Goal: Task Accomplishment & Management: Manage account settings

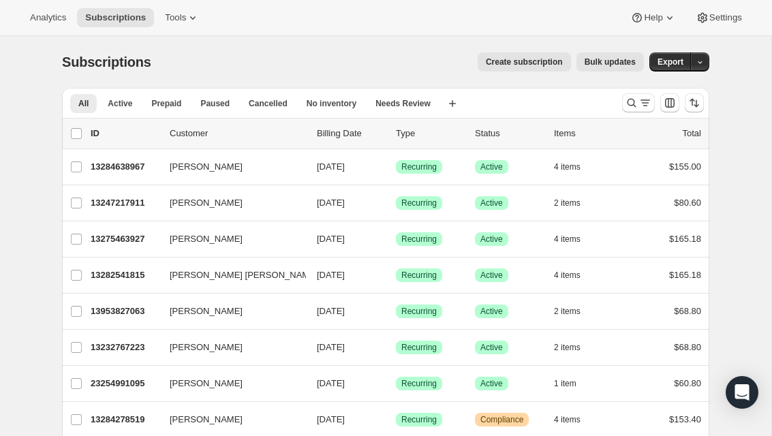
click at [642, 106] on icon "Search and filter results" at bounding box center [645, 103] width 14 height 14
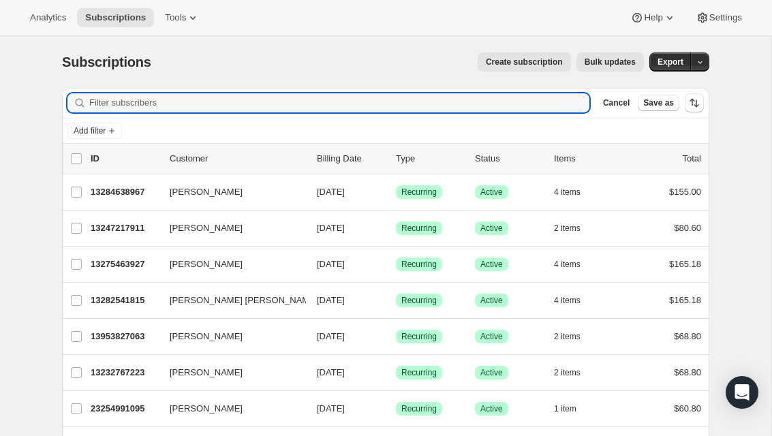
click at [129, 87] on div "Subscriptions. This page is ready Subscriptions Create subscription Bulk update…" at bounding box center [385, 62] width 647 height 52
click at [138, 106] on input "Filter subscribers" at bounding box center [339, 102] width 500 height 19
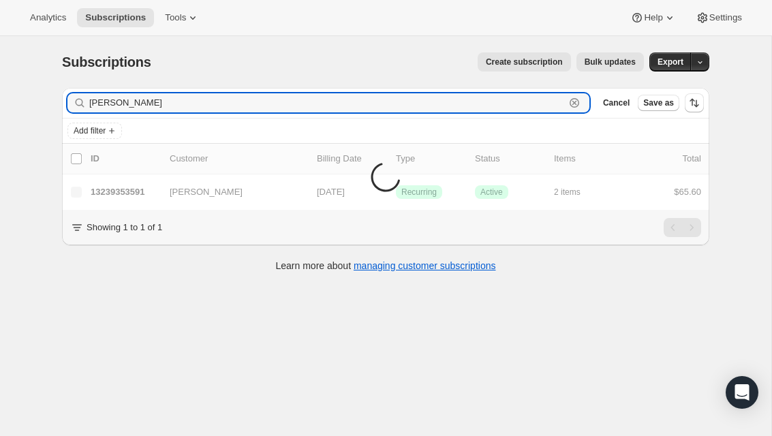
type input "[PERSON_NAME]"
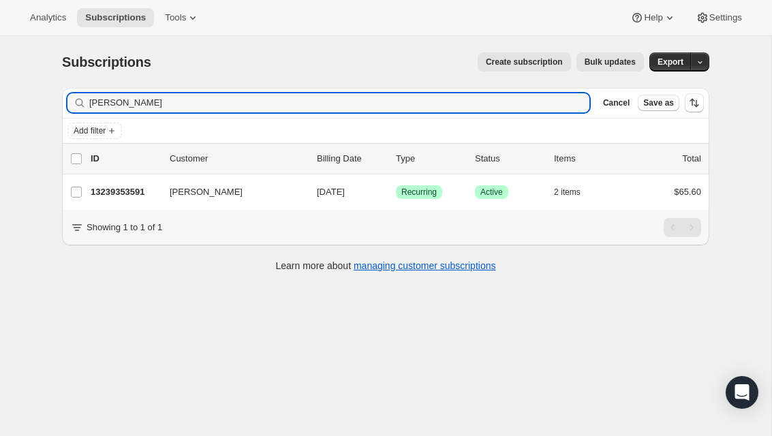
click at [131, 188] on p "13239353591" at bounding box center [125, 192] width 68 height 14
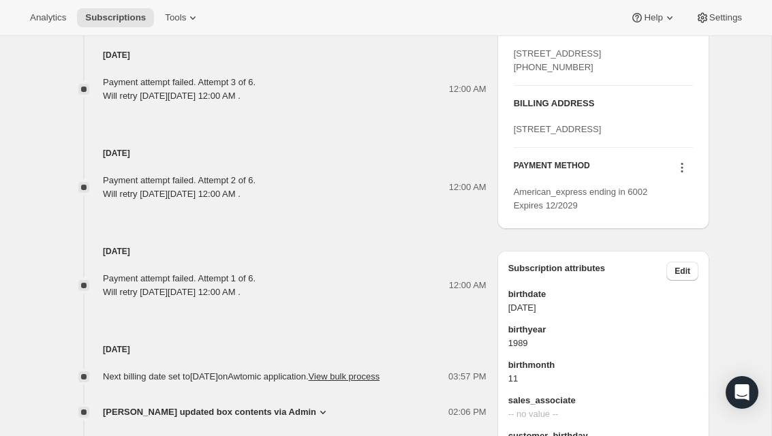
scroll to position [801, 0]
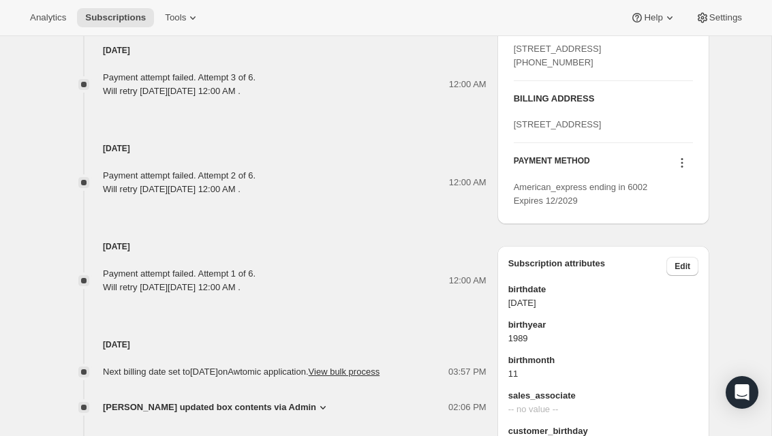
click at [682, 170] on icon at bounding box center [682, 163] width 14 height 14
click at [685, 301] on span "Add credit card" at bounding box center [660, 302] width 59 height 10
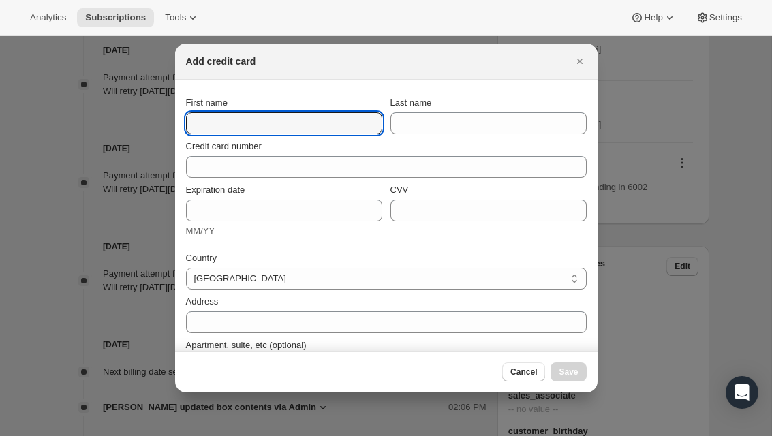
click at [311, 113] on input "First name" at bounding box center [284, 123] width 196 height 22
type input "Caitlin"
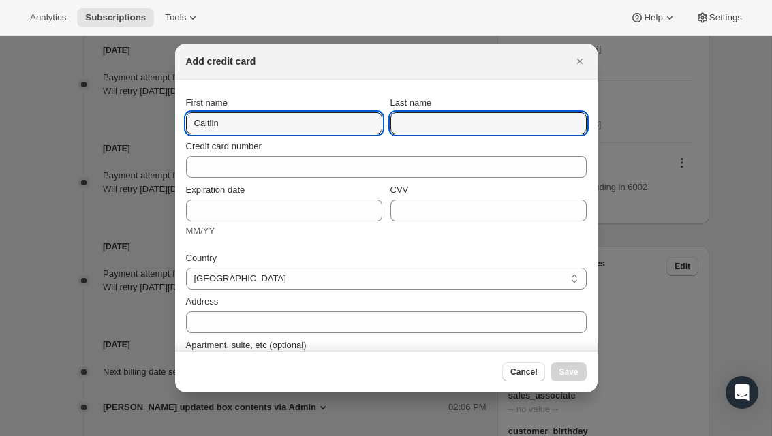
click at [511, 131] on input "Last name" at bounding box center [488, 123] width 196 height 22
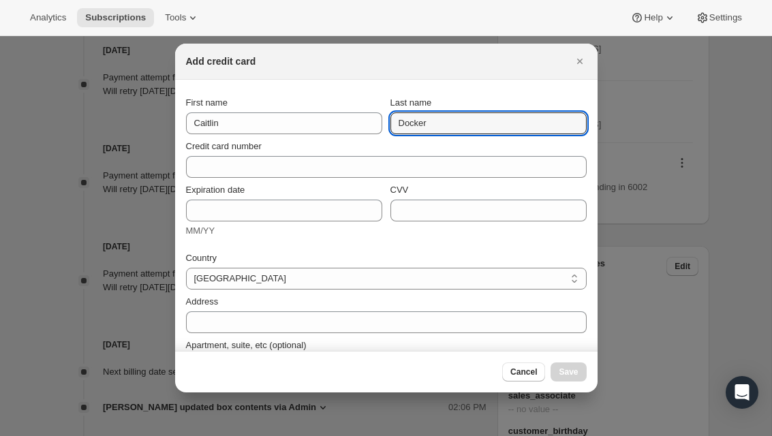
type input "Docker"
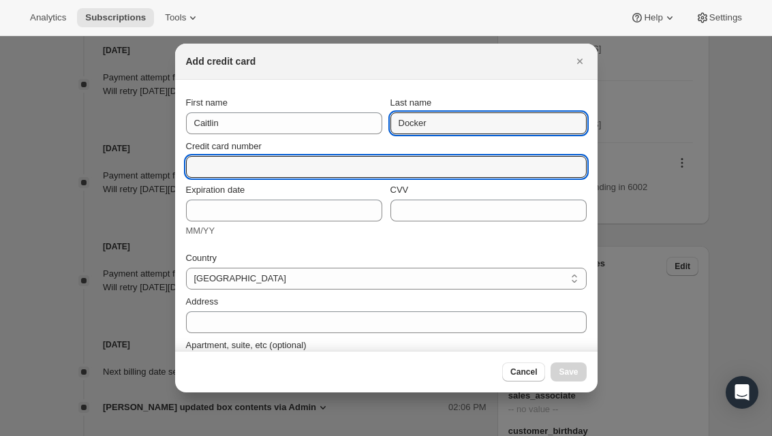
click at [353, 161] on input "Credit card number" at bounding box center [381, 167] width 390 height 22
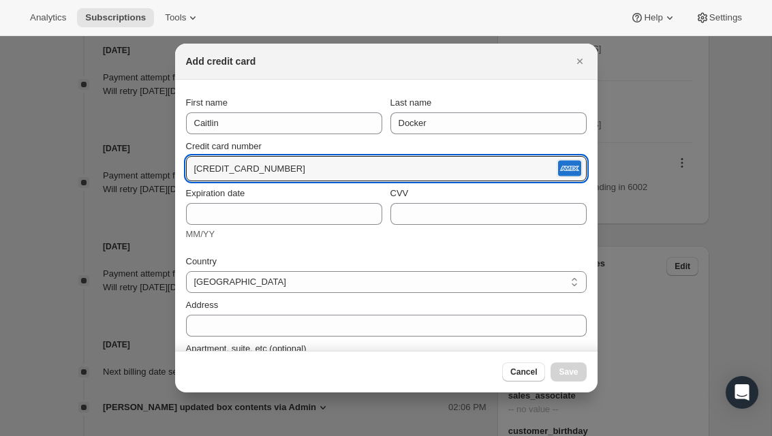
type input "[CREDIT_CARD_NUMBER]"
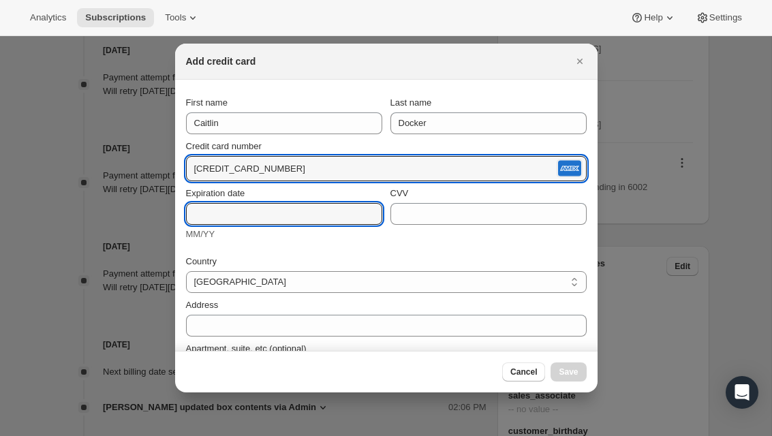
click at [298, 213] on input "Expiration date" at bounding box center [284, 214] width 196 height 22
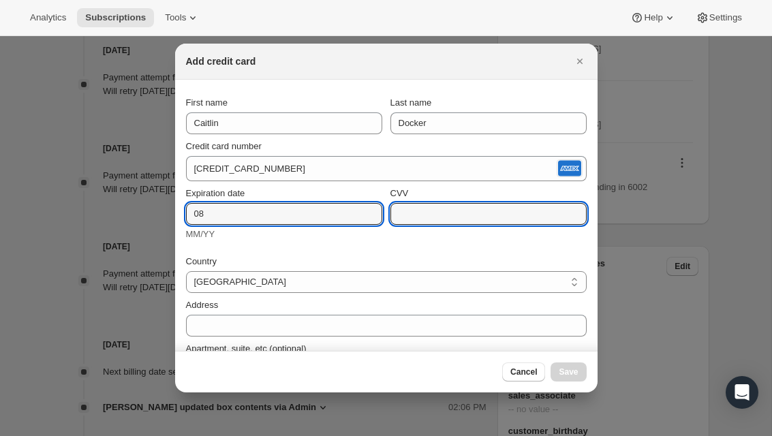
click at [479, 219] on input "CVV" at bounding box center [488, 214] width 196 height 22
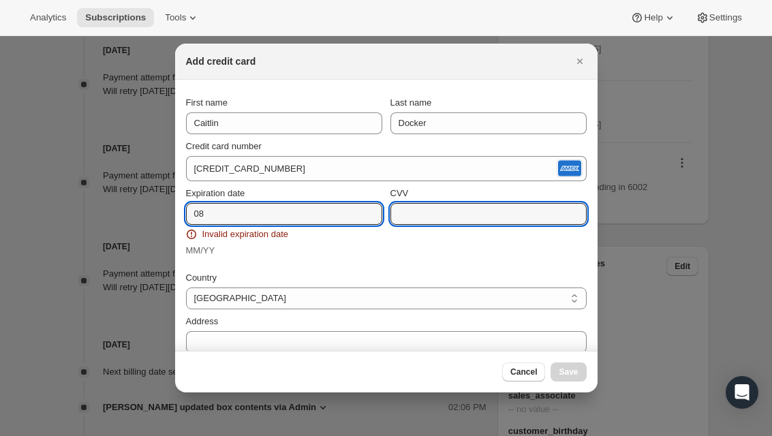
click at [272, 213] on input "08" at bounding box center [284, 214] width 196 height 22
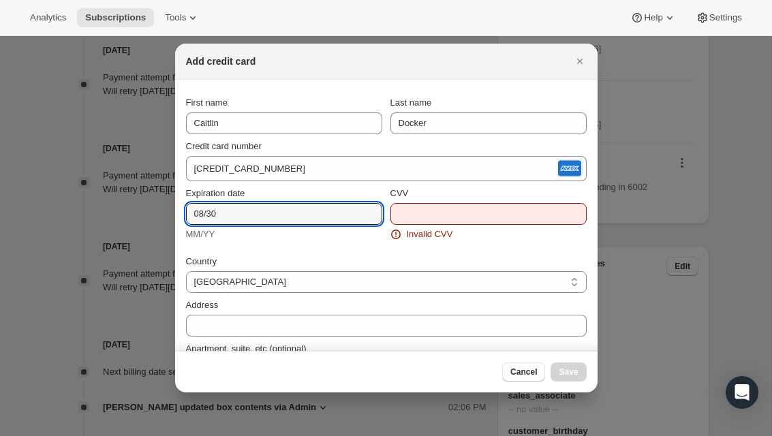
type input "08/30"
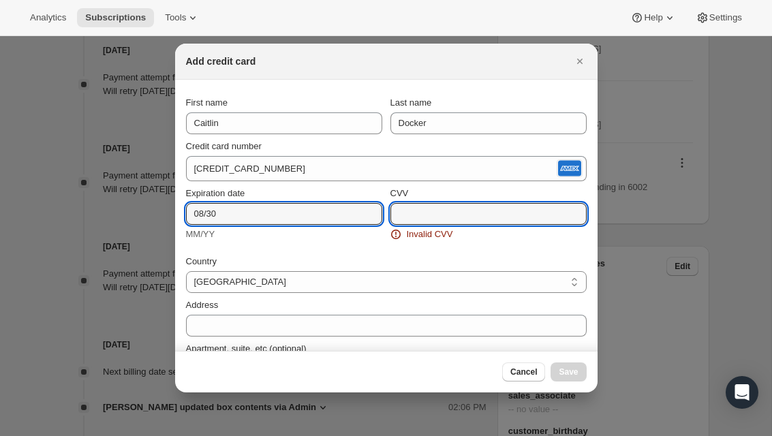
click at [488, 207] on input "CVV" at bounding box center [488, 214] width 196 height 22
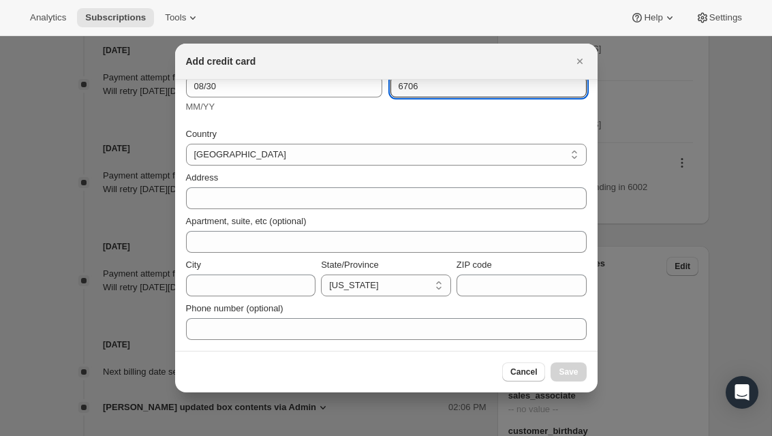
scroll to position [127, 0]
type input "6706"
click at [480, 284] on input "ZIP code" at bounding box center [521, 285] width 130 height 22
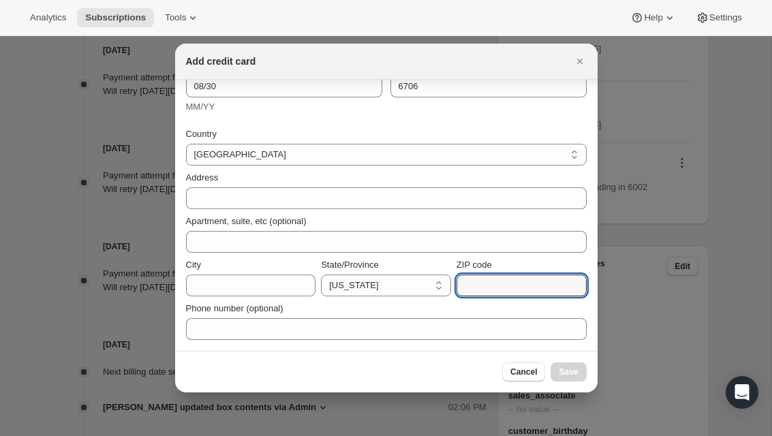
click at [580, 57] on icon "Close" at bounding box center [580, 61] width 14 height 14
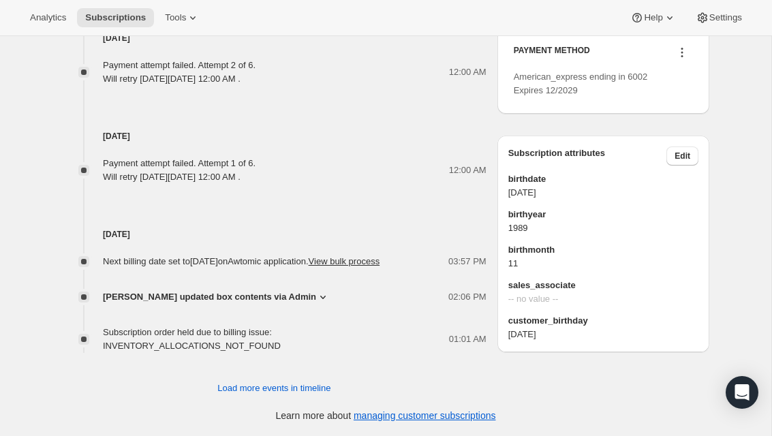
scroll to position [936, 0]
click at [690, 60] on button at bounding box center [682, 52] width 22 height 15
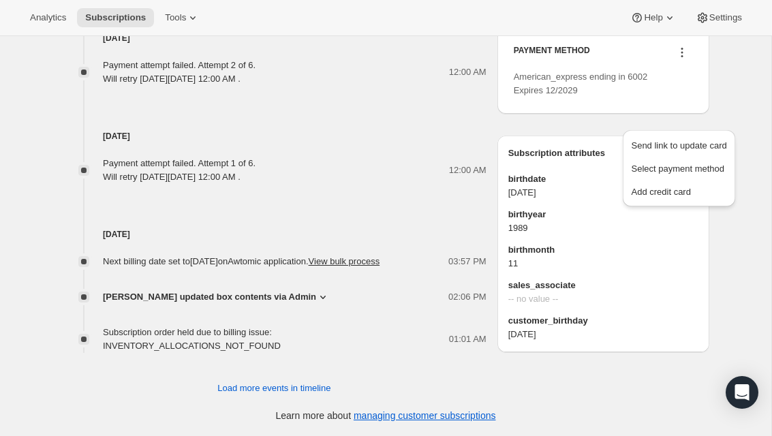
click at [689, 187] on span "Add credit card" at bounding box center [660, 192] width 59 height 10
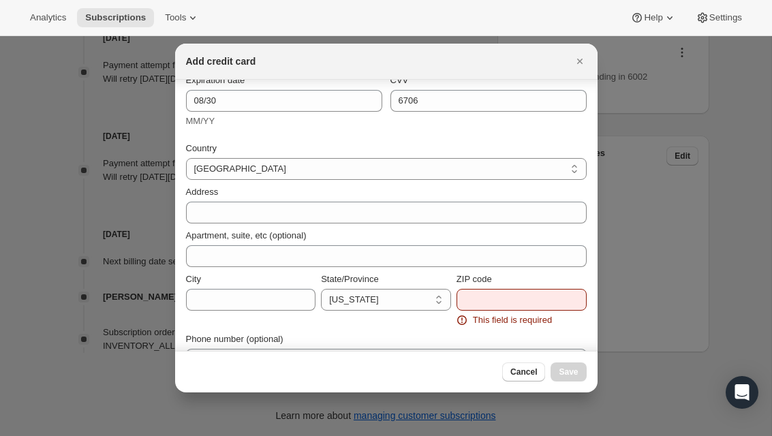
scroll to position [110, 0]
click at [533, 299] on input "ZIP code" at bounding box center [521, 299] width 130 height 22
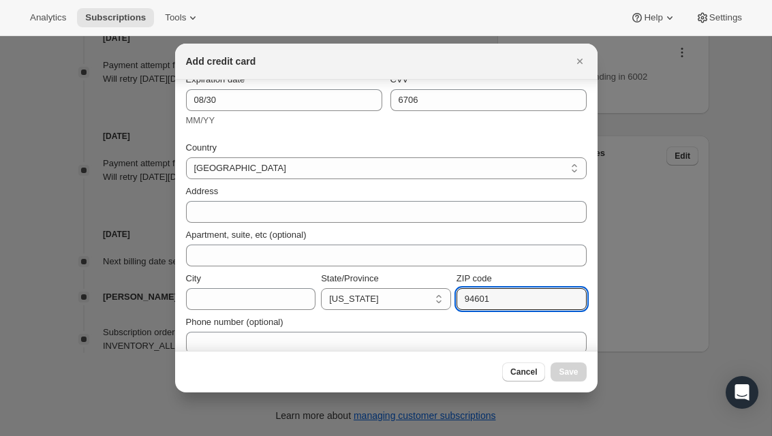
type input "94601"
click at [555, 174] on select "[GEOGRAPHIC_DATA]" at bounding box center [386, 168] width 400 height 22
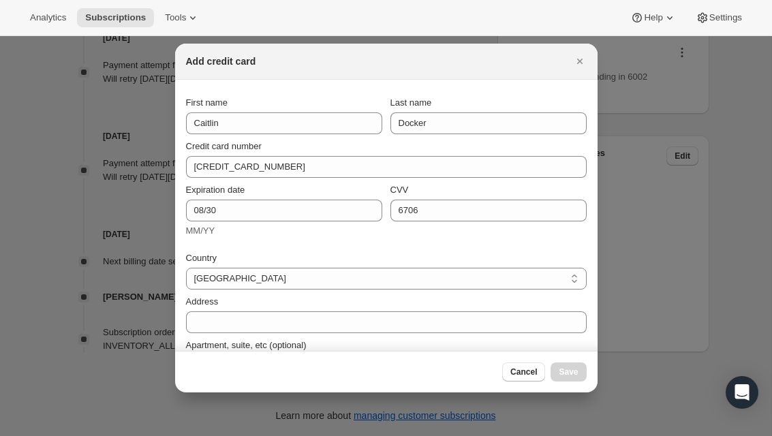
scroll to position [0, 0]
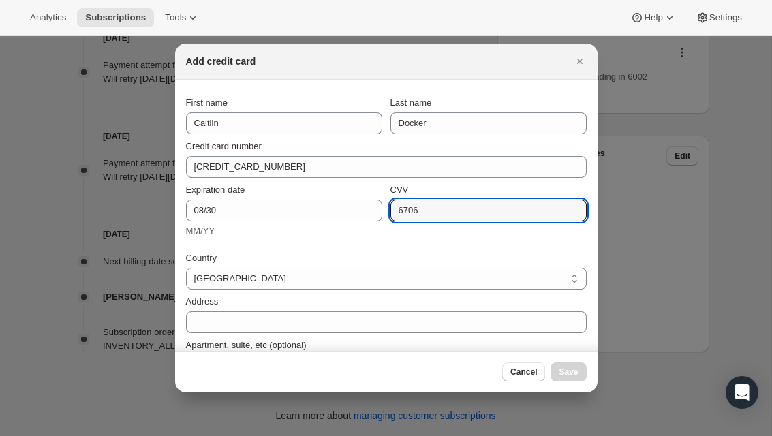
click at [475, 204] on input "6706" at bounding box center [488, 211] width 196 height 22
type input "6"
click at [467, 210] on input "211" at bounding box center [488, 211] width 196 height 22
type input "2"
type input "6706"
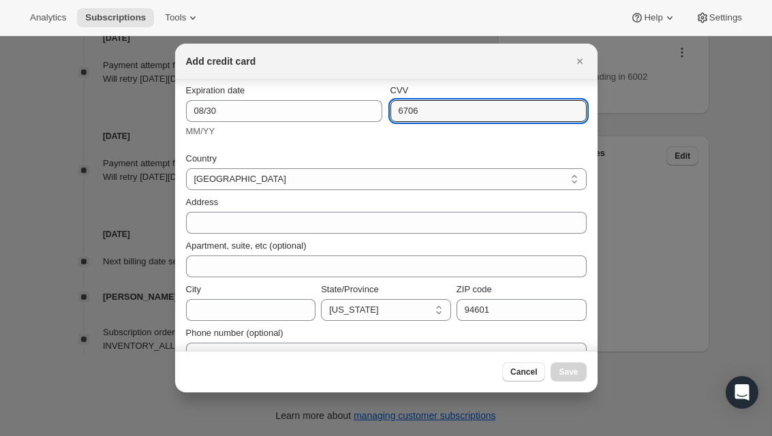
scroll to position [98, 0]
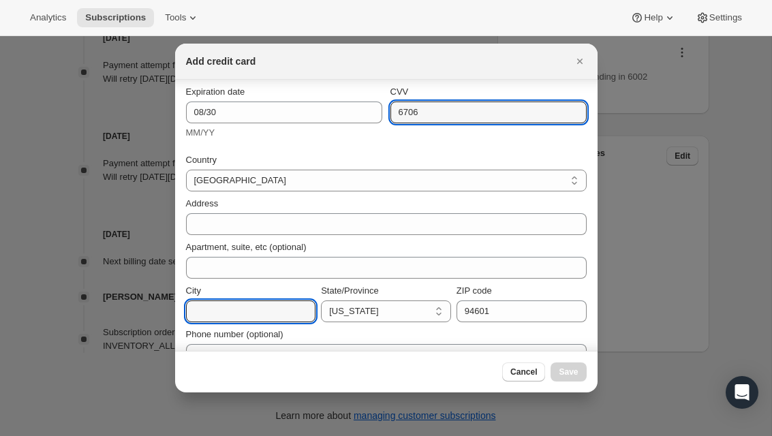
click at [257, 314] on input "City" at bounding box center [251, 311] width 130 height 22
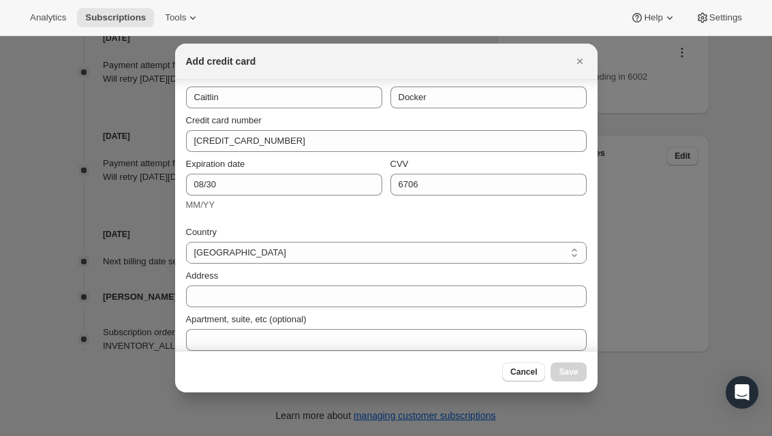
scroll to position [25, 0]
type input "[GEOGRAPHIC_DATA]"
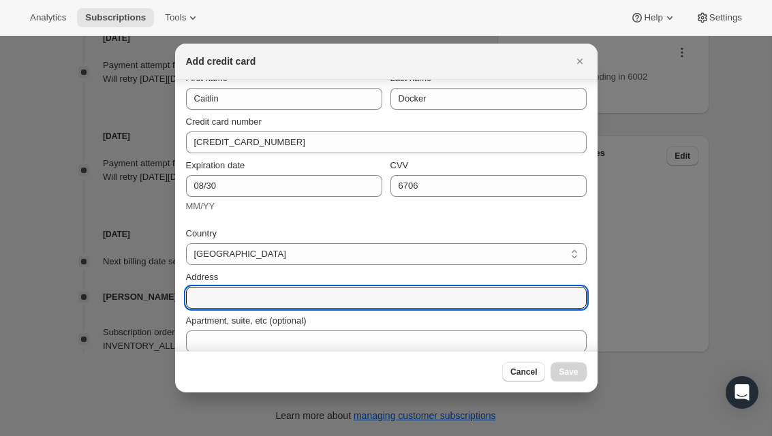
click at [306, 298] on input "Address" at bounding box center [386, 298] width 400 height 22
type input "100"
click at [586, 56] on icon "Close" at bounding box center [580, 61] width 14 height 14
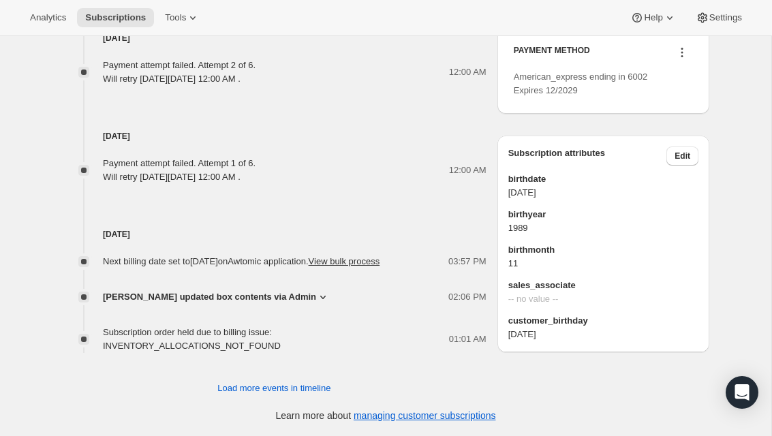
scroll to position [926, 0]
click at [678, 59] on icon at bounding box center [682, 53] width 14 height 14
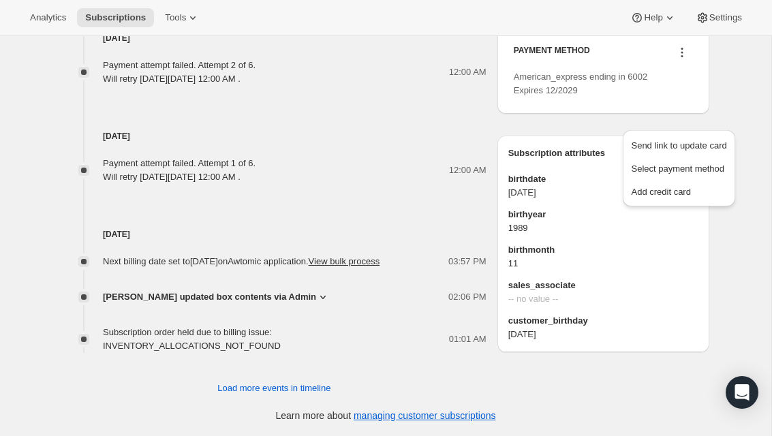
click at [682, 187] on span "Add credit card" at bounding box center [660, 192] width 59 height 10
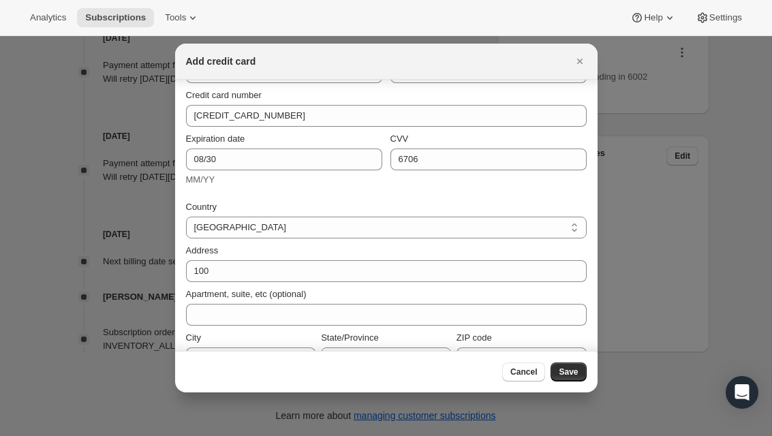
scroll to position [72, 0]
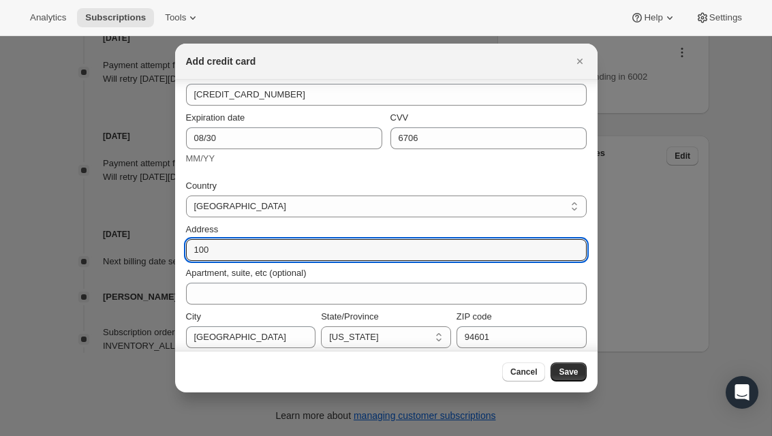
click at [332, 251] on input "100" at bounding box center [386, 250] width 400 height 22
type input "1"
type input "268 euclid"
click at [567, 367] on span "Save" at bounding box center [567, 371] width 19 height 11
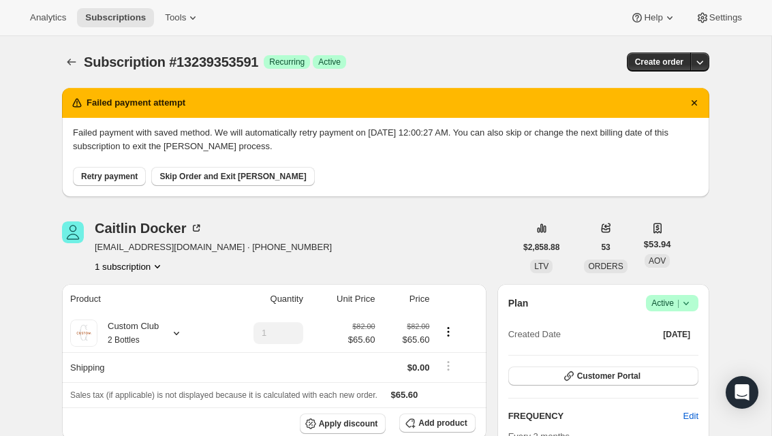
scroll to position [0, 0]
click at [127, 171] on button "Retry payment" at bounding box center [109, 176] width 73 height 19
